Goal: Task Accomplishment & Management: Complete application form

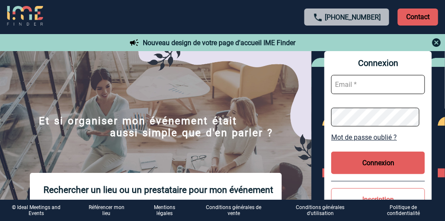
click at [355, 86] on input "text" at bounding box center [378, 84] width 94 height 19
type input "armelle.zachara@sanofi.com"
click at [374, 158] on button "Connexion" at bounding box center [378, 163] width 94 height 23
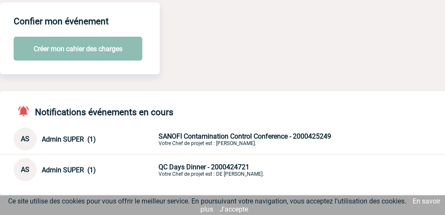
scroll to position [42, 0]
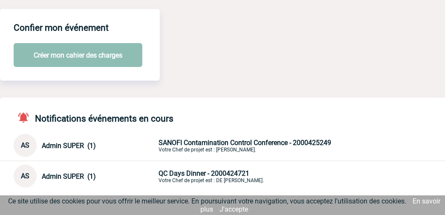
click at [93, 56] on button "Créer mon cahier des charges" at bounding box center [78, 55] width 129 height 24
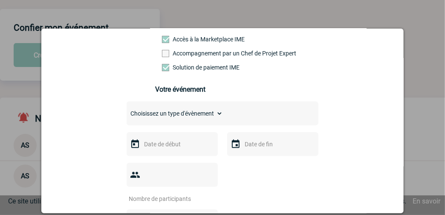
scroll to position [85, 0]
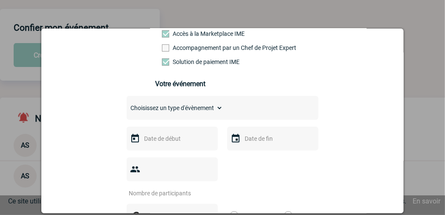
click at [173, 144] on input "text" at bounding box center [171, 138] width 59 height 11
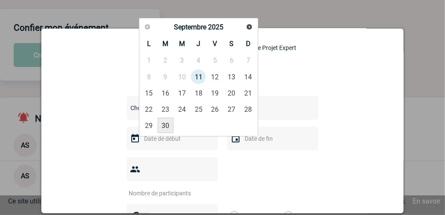
click at [166, 120] on link "30" at bounding box center [166, 125] width 16 height 15
type input "30-09-2025"
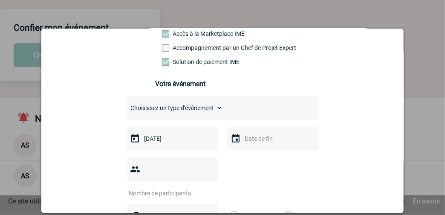
click at [246, 141] on input "text" at bounding box center [271, 138] width 59 height 11
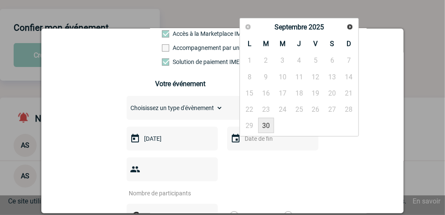
click at [265, 123] on link "30" at bounding box center [266, 125] width 16 height 15
type input "30-09-2025"
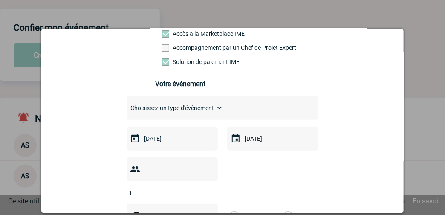
type input "1"
click at [205, 187] on input "1" at bounding box center [167, 192] width 80 height 11
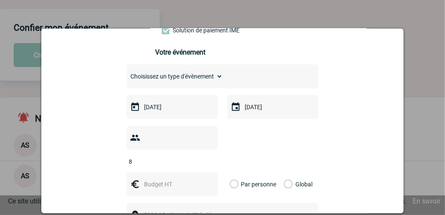
scroll to position [128, 0]
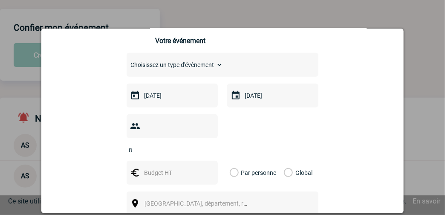
type input "8"
click at [163, 167] on input "text" at bounding box center [171, 172] width 59 height 11
type input "100"
click at [230, 161] on label "Par personne" at bounding box center [234, 173] width 9 height 24
click at [0, 0] on input "Par personne" at bounding box center [0, 0] width 0 height 0
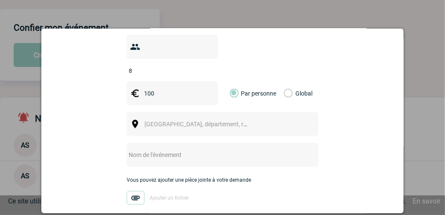
scroll to position [213, 0]
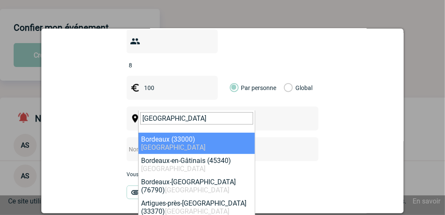
type input "BORDEAUX"
select select "24433"
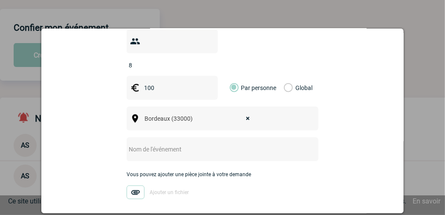
click at [166, 144] on input "text" at bounding box center [211, 149] width 169 height 11
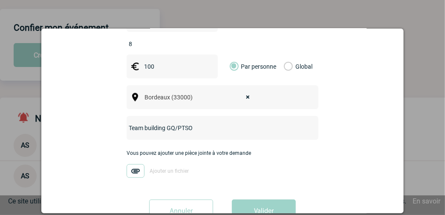
scroll to position [248, 0]
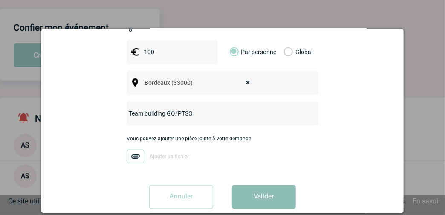
type input "Team building GQ/PTSO"
click at [259, 185] on button "Valider" at bounding box center [264, 197] width 64 height 24
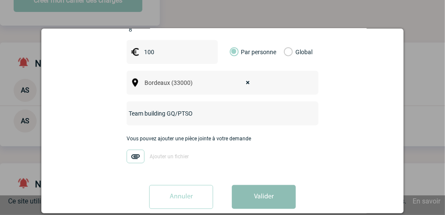
scroll to position [128, 0]
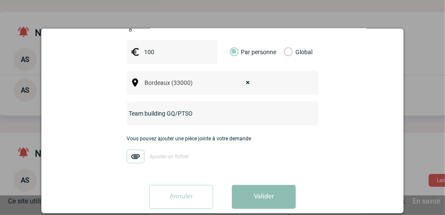
click at [259, 185] on button "Valider" at bounding box center [264, 197] width 64 height 24
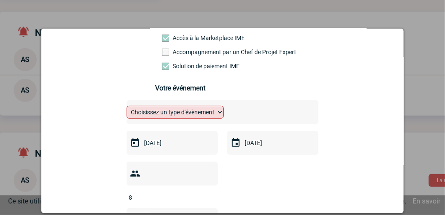
scroll to position [78, 0]
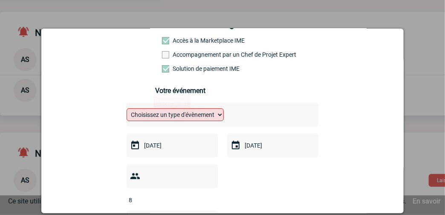
click at [219, 116] on select "Choisissez un type d'évènement Séminaire avec nuitée Séminaire sans nuitée Repa…" at bounding box center [175, 114] width 97 height 13
select select "4"
click at [127, 109] on select "Choisissez un type d'évènement Séminaire avec nuitée Séminaire sans nuitée Repa…" at bounding box center [175, 114] width 97 height 13
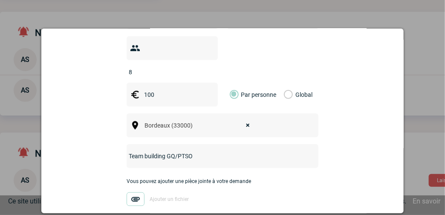
scroll to position [248, 0]
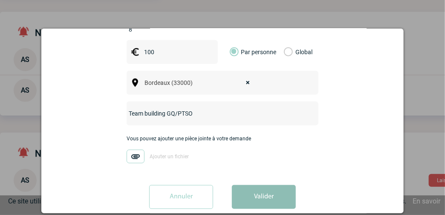
click at [265, 185] on button "Valider" at bounding box center [264, 197] width 64 height 24
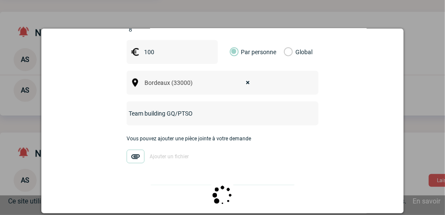
scroll to position [0, 0]
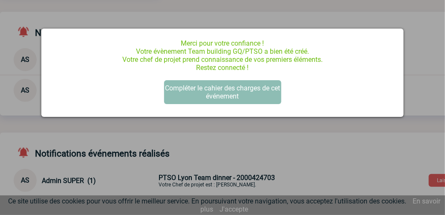
click at [233, 94] on button "Compléter le cahier des charges de cet événement" at bounding box center [222, 92] width 117 height 24
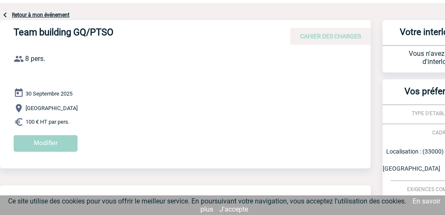
scroll to position [42, 0]
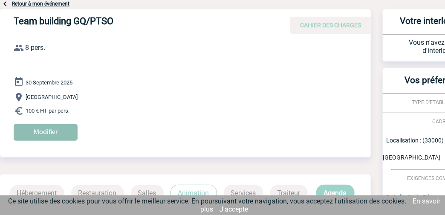
click at [59, 131] on input "Modifier" at bounding box center [46, 132] width 64 height 17
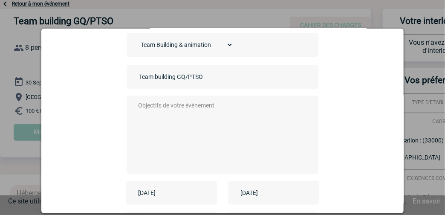
click at [138, 102] on textarea at bounding box center [220, 134] width 168 height 68
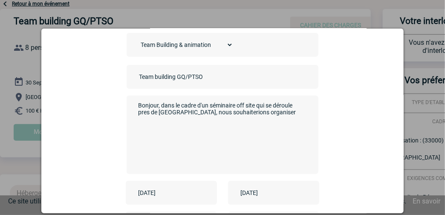
paste textarea "Team building pourrait etre organisé le mardi 30 septembre de 17 :30 à 19 :30 (…"
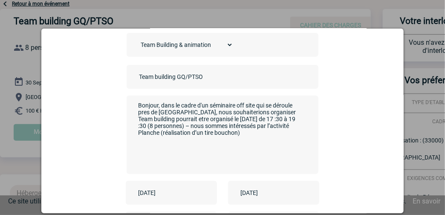
click at [261, 110] on textarea "Bonjour, dans le cadre d'un séminaire off site qui se déroule pres de Bordeaux,…" at bounding box center [220, 134] width 168 height 68
click at [214, 118] on textarea "Bonjour, dans le cadre d'un séminaire off site qui se déroule pres de Bordeaux,…" at bounding box center [220, 134] width 168 height 68
click at [223, 133] on textarea "Bonjour, dans le cadre d'un séminaire off site qui se déroule pres de Bordeaux,…" at bounding box center [220, 134] width 168 height 68
paste textarea "https://laplanche-bois.fr/"
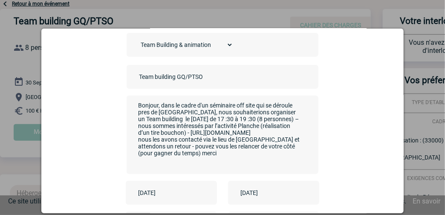
click at [157, 119] on textarea "Bonjour, dans le cadre d'un séminaire off site qui se déroule pres de Bordeaux,…" at bounding box center [220, 134] width 168 height 68
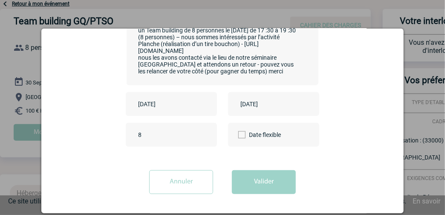
scroll to position [128, 0]
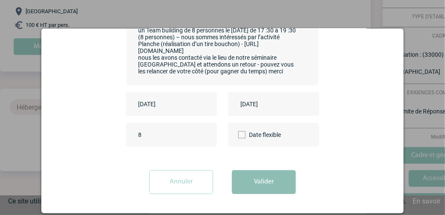
type textarea "Bonjour, dans le cadre d'un séminaire off site qui se déroule pres de Bordeaux,…"
click at [259, 180] on button "Valider" at bounding box center [264, 182] width 64 height 24
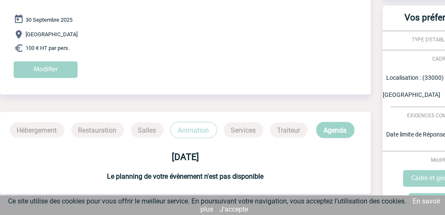
scroll to position [0, 0]
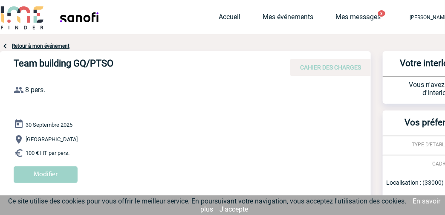
click at [46, 46] on link "Retour à mon événement" at bounding box center [41, 46] width 58 height 6
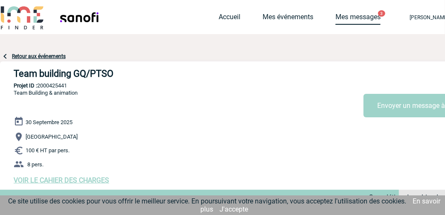
click at [347, 19] on link "Mes messages" at bounding box center [357, 19] width 45 height 12
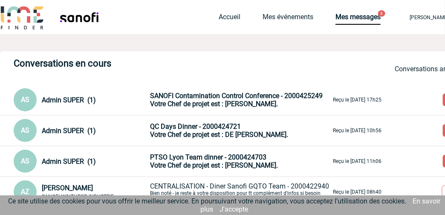
scroll to position [42, 0]
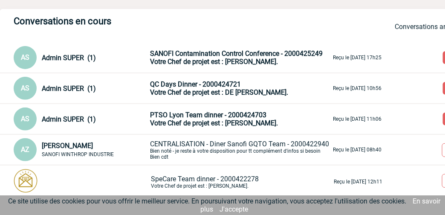
click at [76, 116] on span "Admin SUPER (1)" at bounding box center [69, 119] width 54 height 8
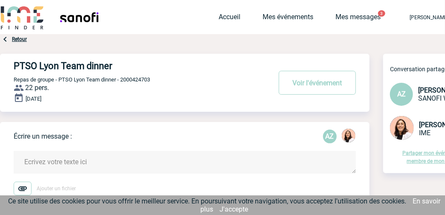
click at [16, 38] on link "Retour" at bounding box center [19, 39] width 15 height 6
